Goal: Information Seeking & Learning: Learn about a topic

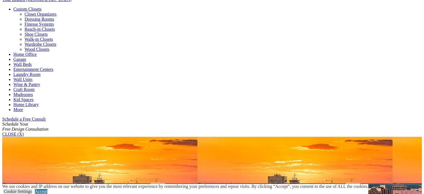
scroll to position [149, 0]
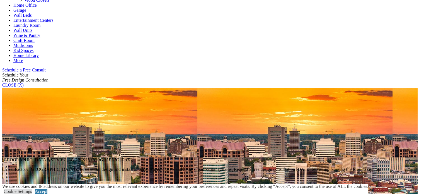
scroll to position [297, 0]
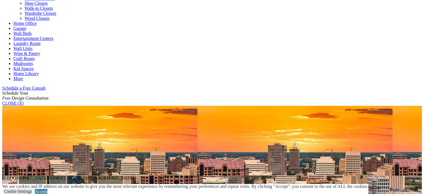
scroll to position [223, 0]
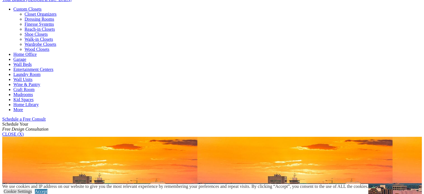
click at [54, 67] on link "Entertainment Centers" at bounding box center [33, 69] width 40 height 5
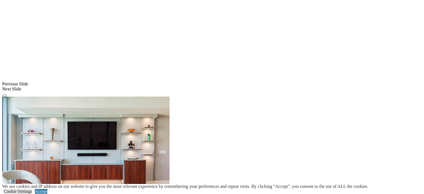
scroll to position [520, 0]
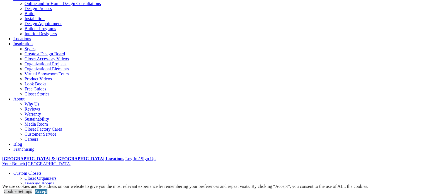
scroll to position [0, 0]
